Goal: Task Accomplishment & Management: Complete application form

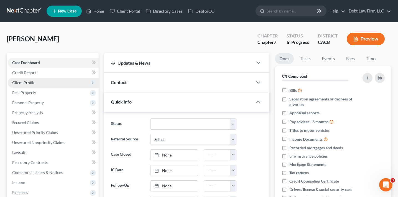
click at [50, 81] on span "Client Profile" at bounding box center [53, 83] width 91 height 10
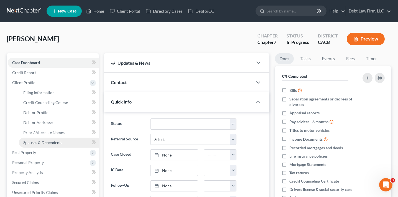
click at [50, 139] on link "Spouses & Dependents" at bounding box center [59, 142] width 80 height 10
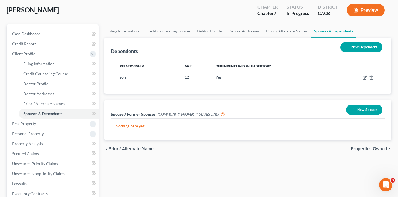
scroll to position [29, 0]
click at [374, 111] on button "New Spouse" at bounding box center [364, 109] width 36 height 10
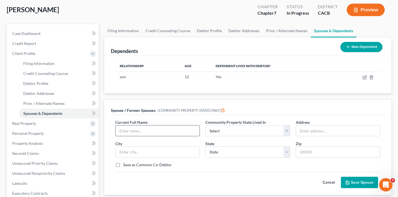
click at [170, 130] on input "text" at bounding box center [158, 130] width 84 height 11
type input "T"
type input "[PERSON_NAME]"
click at [227, 132] on select "Select AZ CA GU ID LA NV NM PR [GEOGRAPHIC_DATA] [GEOGRAPHIC_DATA] [GEOGRAPHIC_…" at bounding box center [247, 130] width 84 height 11
select select "1"
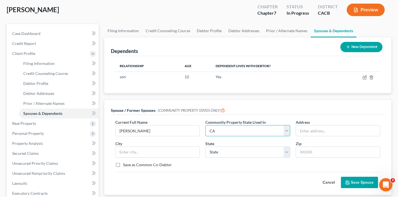
click at [205, 125] on select "Select AZ CA GU ID LA NV NM PR [GEOGRAPHIC_DATA] [GEOGRAPHIC_DATA] [GEOGRAPHIC_…" at bounding box center [247, 130] width 84 height 11
click at [312, 132] on input "text" at bounding box center [338, 130] width 84 height 11
click at [362, 182] on button "Save Spouse" at bounding box center [359, 182] width 37 height 12
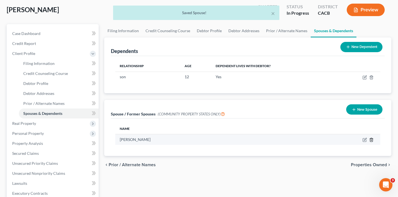
click at [372, 139] on icon "button" at bounding box center [371, 139] width 4 height 4
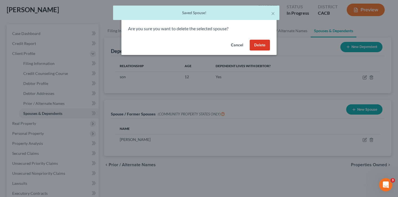
click at [258, 44] on button "Delete" at bounding box center [260, 45] width 20 height 11
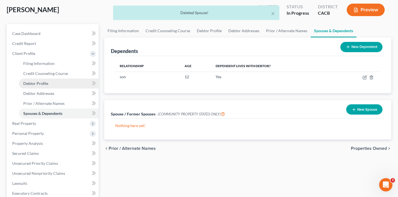
click at [39, 83] on span "Debtor Profile" at bounding box center [35, 83] width 25 height 5
select select "1"
select select "0"
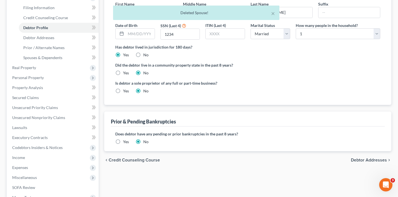
scroll to position [45, 0]
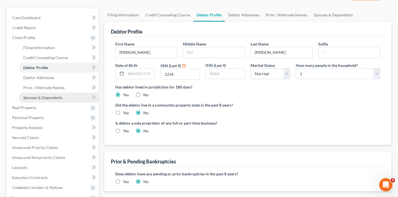
click at [48, 97] on span "Spouses & Dependents" at bounding box center [42, 97] width 39 height 5
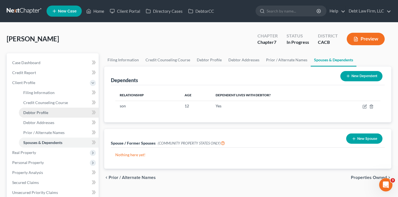
click at [56, 109] on link "Debtor Profile" at bounding box center [59, 112] width 80 height 10
select select "1"
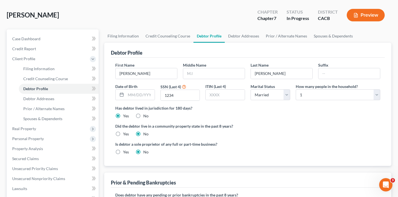
scroll to position [25, 0]
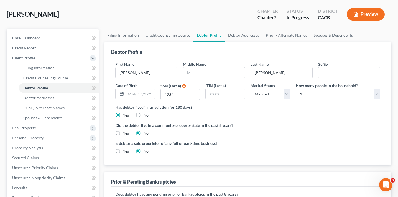
click at [321, 97] on select "Select 1 2 3 4 5 6 7 8 9 10 11 12 13 14 15 16 17 18 19 20" at bounding box center [338, 93] width 84 height 11
click at [296, 88] on select "Select 1 2 3 4 5 6 7 8 9 10 11 12 13 14 15 16 17 18 19 20" at bounding box center [338, 93] width 84 height 11
click at [317, 111] on div "Has debtor lived in jurisdiction for 180 days? Yes No Debtor must reside in jur…" at bounding box center [247, 111] width 265 height 14
click at [369, 12] on button "Preview" at bounding box center [366, 14] width 38 height 12
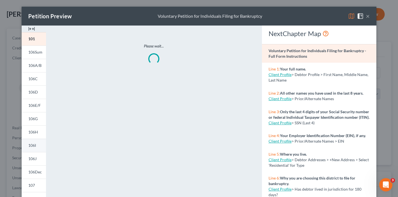
click at [34, 146] on span "106I" at bounding box center [32, 145] width 8 height 5
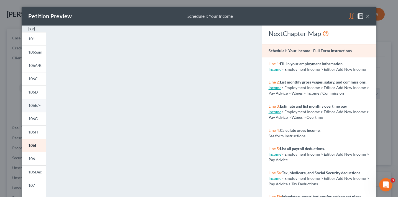
click at [30, 107] on span "106E/F" at bounding box center [34, 105] width 12 height 5
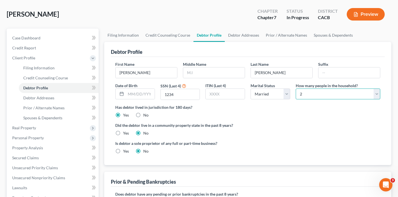
click at [309, 93] on select "Select 1 2 3 4 5 6 7 8 9 10 11 12 13 14 15 16 17 18 19 20" at bounding box center [338, 93] width 84 height 11
select select "0"
click at [296, 88] on select "Select 1 2 3 4 5 6 7 8 9 10 11 12 13 14 15 16 17 18 19 20" at bounding box center [338, 93] width 84 height 11
click at [308, 51] on div "Debtor Profile" at bounding box center [248, 49] width 274 height 15
click at [368, 14] on button "Preview" at bounding box center [366, 14] width 38 height 12
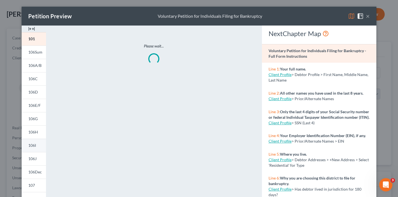
click at [37, 143] on link "106I" at bounding box center [34, 145] width 24 height 13
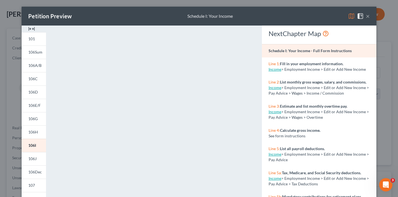
click at [7, 129] on div "Petition Preview Schedule I: Your Income × 101 106Sum 106A/B 106C 106D 106E/F 1…" at bounding box center [199, 98] width 398 height 197
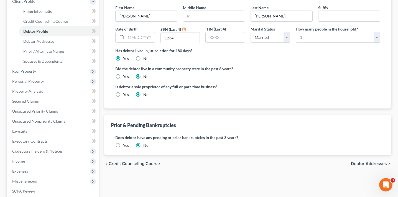
scroll to position [84, 0]
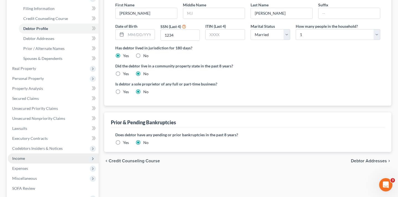
click at [38, 156] on span "Income" at bounding box center [53, 158] width 91 height 10
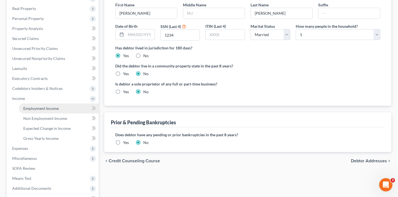
click at [62, 106] on link "Employment Income" at bounding box center [59, 108] width 80 height 10
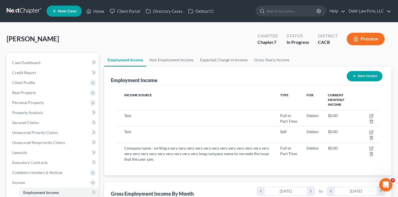
scroll to position [99, 161]
click at [359, 76] on button "New Income" at bounding box center [365, 76] width 36 height 10
select select "0"
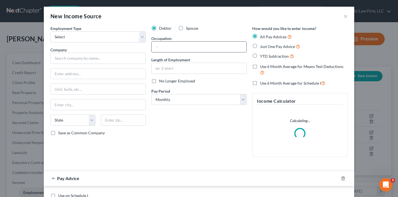
click at [166, 45] on input "text" at bounding box center [199, 47] width 95 height 11
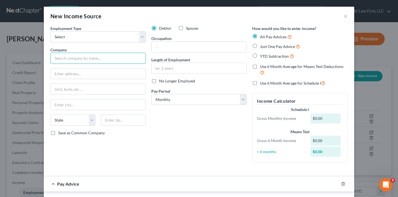
click at [111, 57] on input "text" at bounding box center [97, 58] width 95 height 11
type input "N/A"
click at [186, 30] on label "Spouse" at bounding box center [192, 28] width 12 height 6
click at [188, 29] on input "Spouse" at bounding box center [190, 27] width 4 height 4
radio input "true"
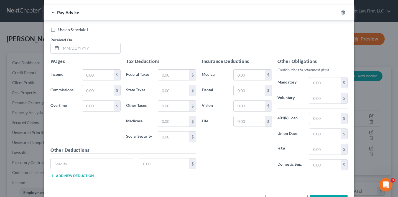
scroll to position [192, 0]
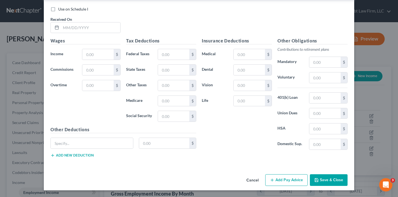
click at [329, 175] on button "Save & Close" at bounding box center [329, 180] width 38 height 12
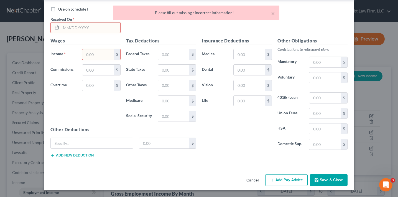
click at [83, 25] on input "text" at bounding box center [90, 27] width 59 height 11
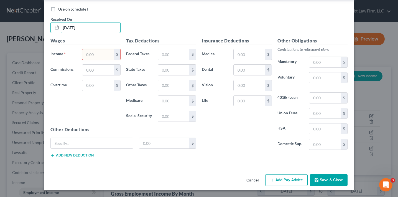
type input "[DATE]"
click at [89, 55] on input "text" at bounding box center [97, 54] width 31 height 11
type input "0"
click at [144, 22] on div "Use on Schedule I Received On * [DATE]" at bounding box center [199, 21] width 303 height 31
click at [327, 179] on button "Save & Close" at bounding box center [329, 180] width 38 height 12
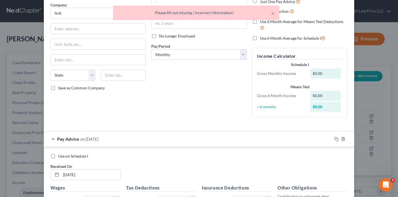
scroll to position [0, 0]
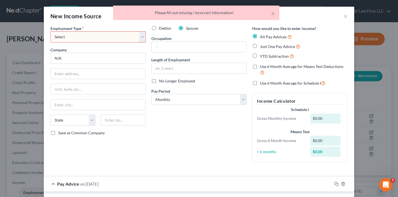
click at [113, 39] on select "Select Full or [DEMOGRAPHIC_DATA] Employment Self Employment" at bounding box center [97, 36] width 95 height 11
select select "0"
click at [50, 31] on select "Select Full or [DEMOGRAPHIC_DATA] Employment Self Employment" at bounding box center [97, 36] width 95 height 11
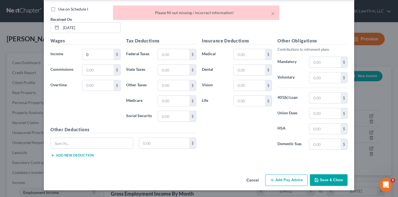
click at [329, 182] on button "Save & Close" at bounding box center [329, 180] width 38 height 12
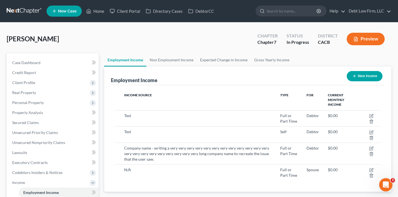
click at [363, 36] on button "Preview" at bounding box center [366, 39] width 38 height 12
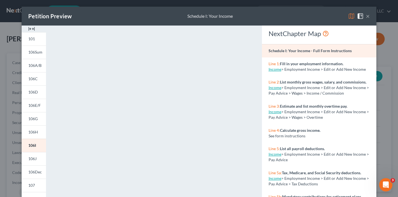
click at [9, 101] on div "Petition Preview Schedule I: Your Income × 101 106Sum 106A/B 106C 106D 106E/F 1…" at bounding box center [199, 98] width 398 height 197
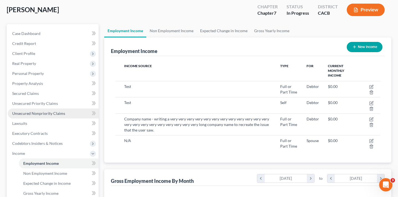
scroll to position [49, 0]
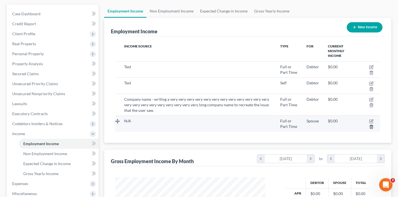
click at [372, 126] on icon "button" at bounding box center [371, 127] width 2 height 4
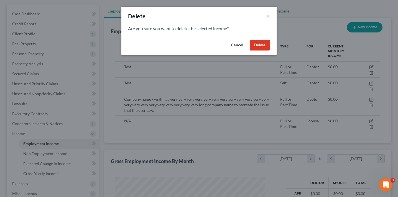
click at [261, 45] on button "Delete" at bounding box center [260, 45] width 20 height 11
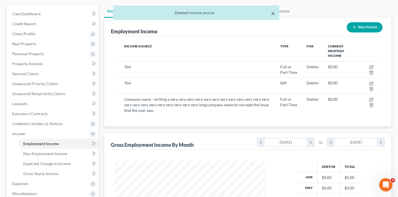
click at [271, 14] on button "×" at bounding box center [273, 13] width 4 height 7
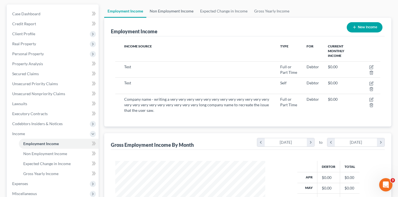
click at [157, 12] on link "Non Employment Income" at bounding box center [171, 10] width 50 height 13
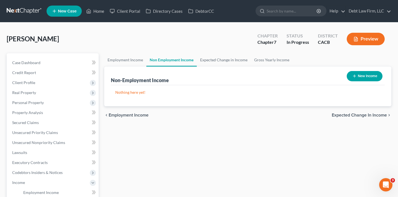
click at [357, 75] on button "New Income" at bounding box center [365, 76] width 36 height 10
select select "0"
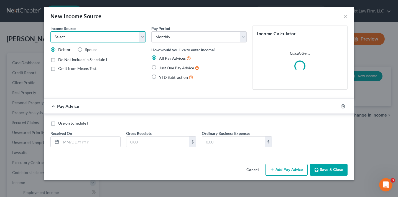
click at [101, 38] on select "Select Unemployment Disability (from employer) Pension Retirement Social Securi…" at bounding box center [97, 36] width 95 height 11
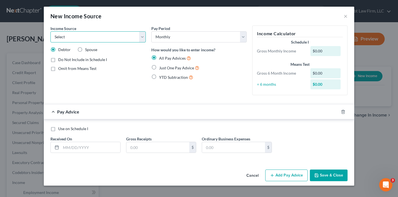
select select "13"
click at [50, 31] on select "Select Unemployment Disability (from employer) Pension Retirement Social Securi…" at bounding box center [97, 36] width 95 height 11
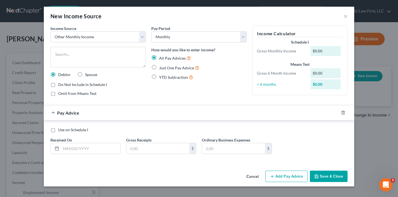
click at [253, 175] on button "Cancel" at bounding box center [252, 176] width 21 height 11
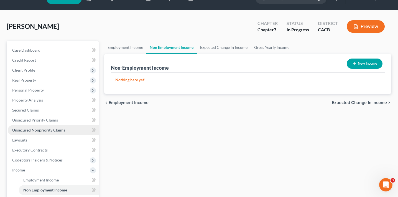
scroll to position [14, 0]
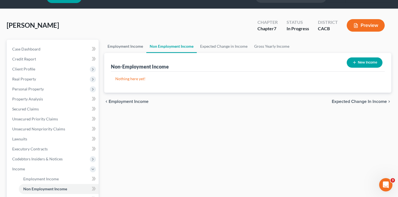
click at [124, 51] on link "Employment Income" at bounding box center [125, 46] width 42 height 13
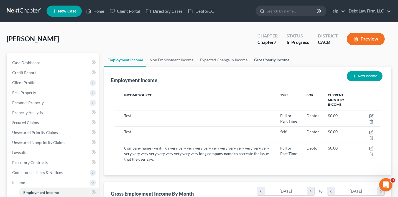
scroll to position [99, 161]
click at [353, 74] on icon "button" at bounding box center [354, 76] width 4 height 4
select select "0"
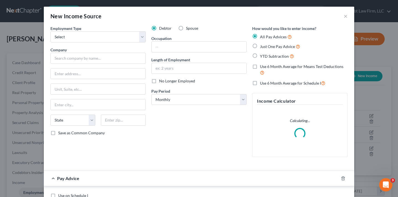
click at [186, 28] on label "Spouse" at bounding box center [192, 28] width 12 height 6
click at [188, 28] on input "Spouse" at bounding box center [190, 27] width 4 height 4
radio input "true"
click at [105, 42] on div "Employment Type * Select Full or [DEMOGRAPHIC_DATA] Employment Self Employment …" at bounding box center [98, 93] width 101 height 136
click at [107, 39] on select "Select Full or [DEMOGRAPHIC_DATA] Employment Self Employment" at bounding box center [97, 36] width 95 height 11
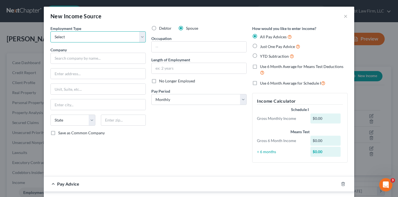
select select "1"
click at [50, 31] on select "Select Full or [DEMOGRAPHIC_DATA] Employment Self Employment" at bounding box center [97, 36] width 95 height 11
click at [114, 56] on input "text" at bounding box center [97, 58] width 95 height 11
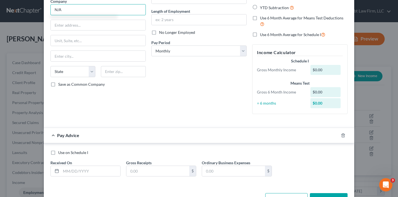
scroll to position [67, 0]
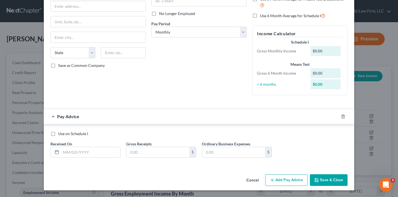
type input "N/A"
click at [325, 178] on button "Save & Close" at bounding box center [329, 180] width 38 height 12
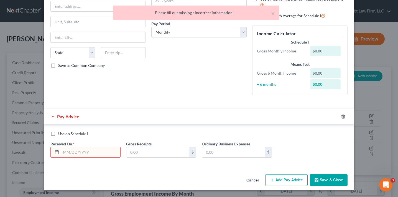
click at [97, 151] on input "text" at bounding box center [90, 152] width 59 height 11
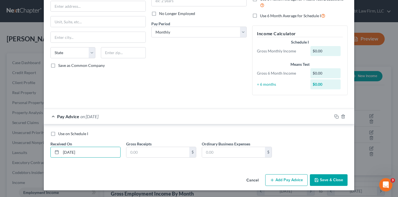
type input "[DATE]"
click at [107, 171] on div "Employment Type * Select Full or [DEMOGRAPHIC_DATA] Employment Self Employment …" at bounding box center [199, 65] width 310 height 214
click at [324, 178] on button "Save & Close" at bounding box center [329, 180] width 38 height 12
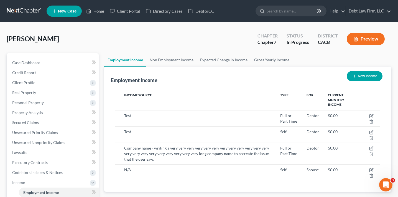
click at [368, 41] on button "Preview" at bounding box center [366, 39] width 38 height 12
